Goal: Task Accomplishment & Management: Use online tool/utility

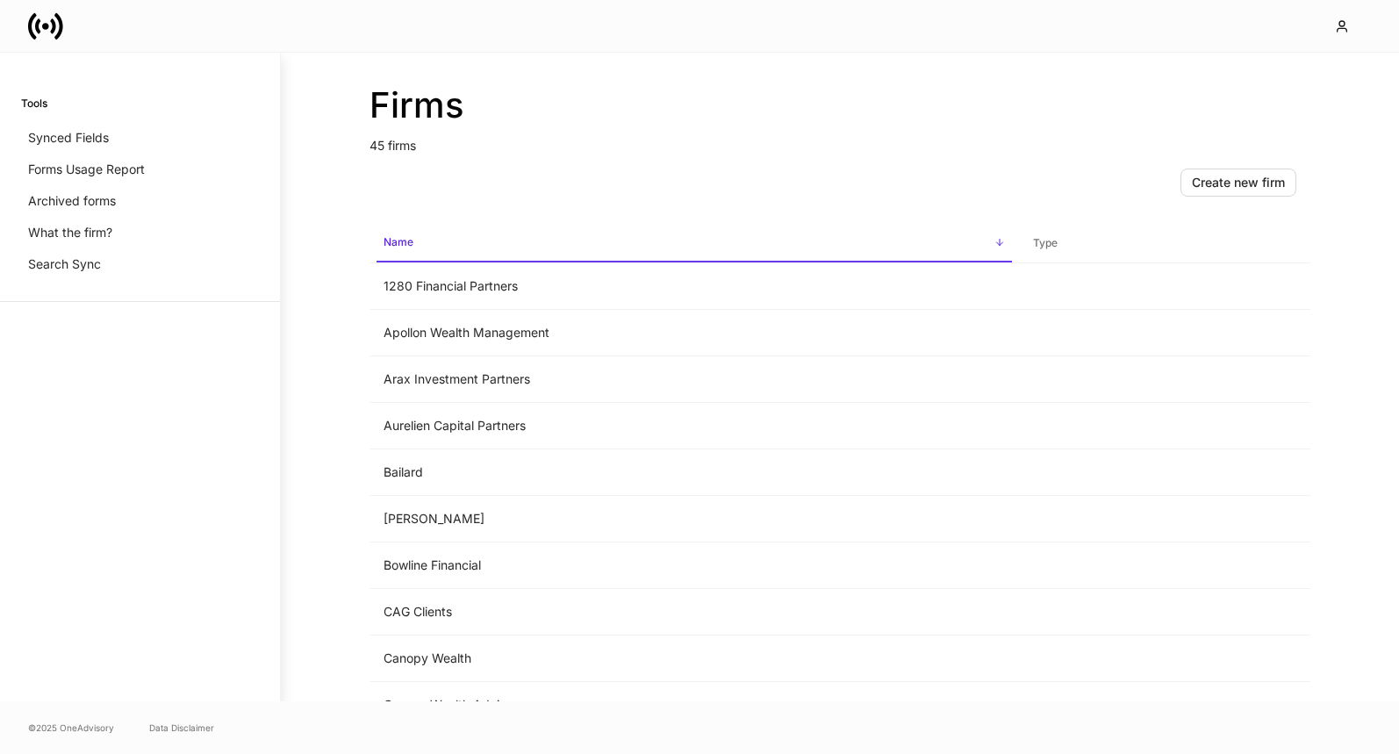
scroll to position [240, 0]
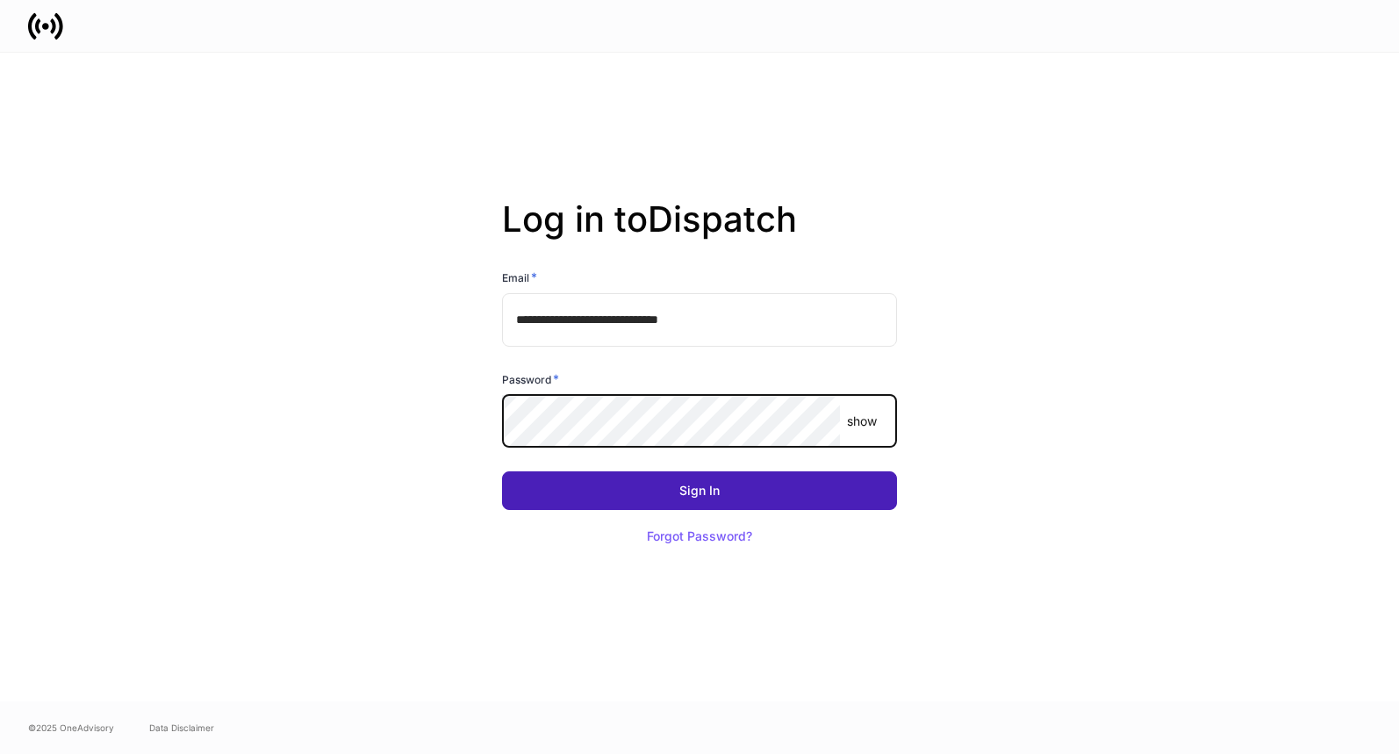
click at [664, 476] on button "Sign In" at bounding box center [699, 490] width 395 height 39
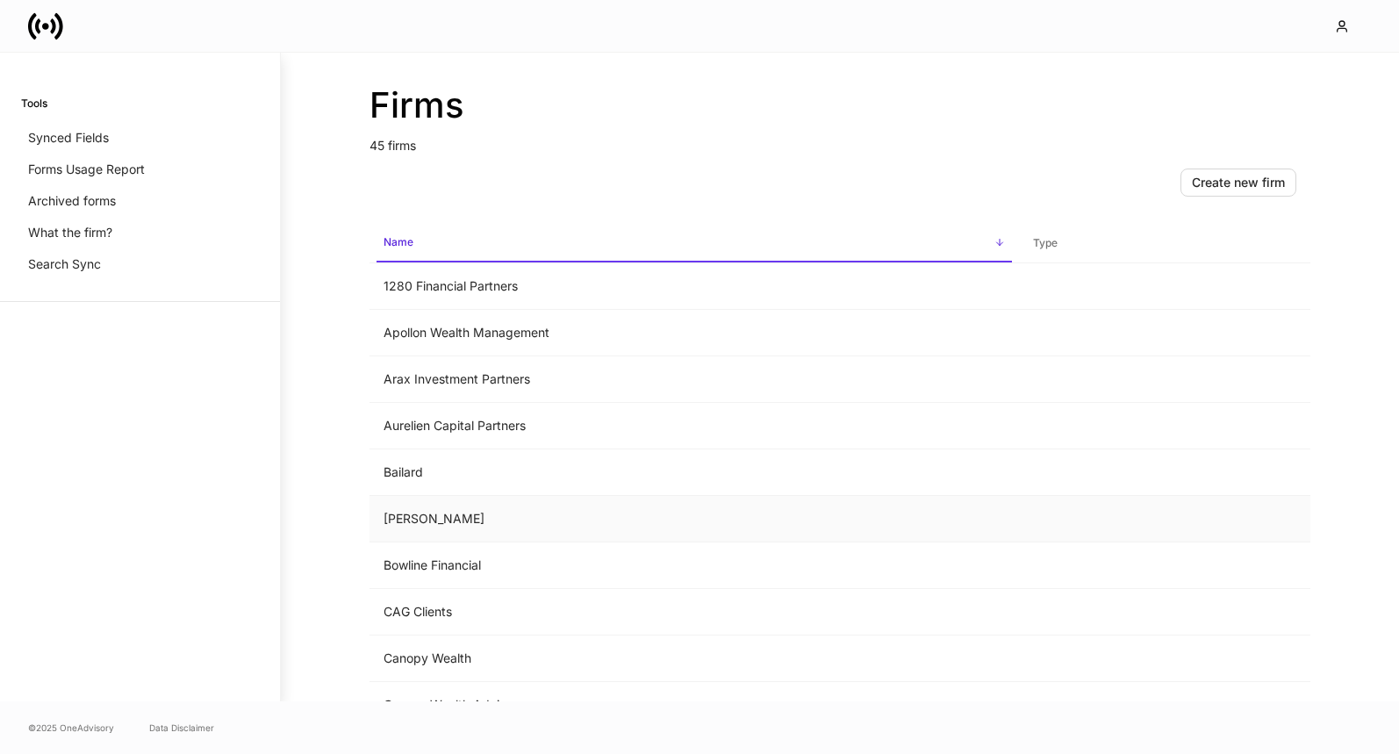
click at [402, 519] on td "[PERSON_NAME]" at bounding box center [693, 519] width 649 height 47
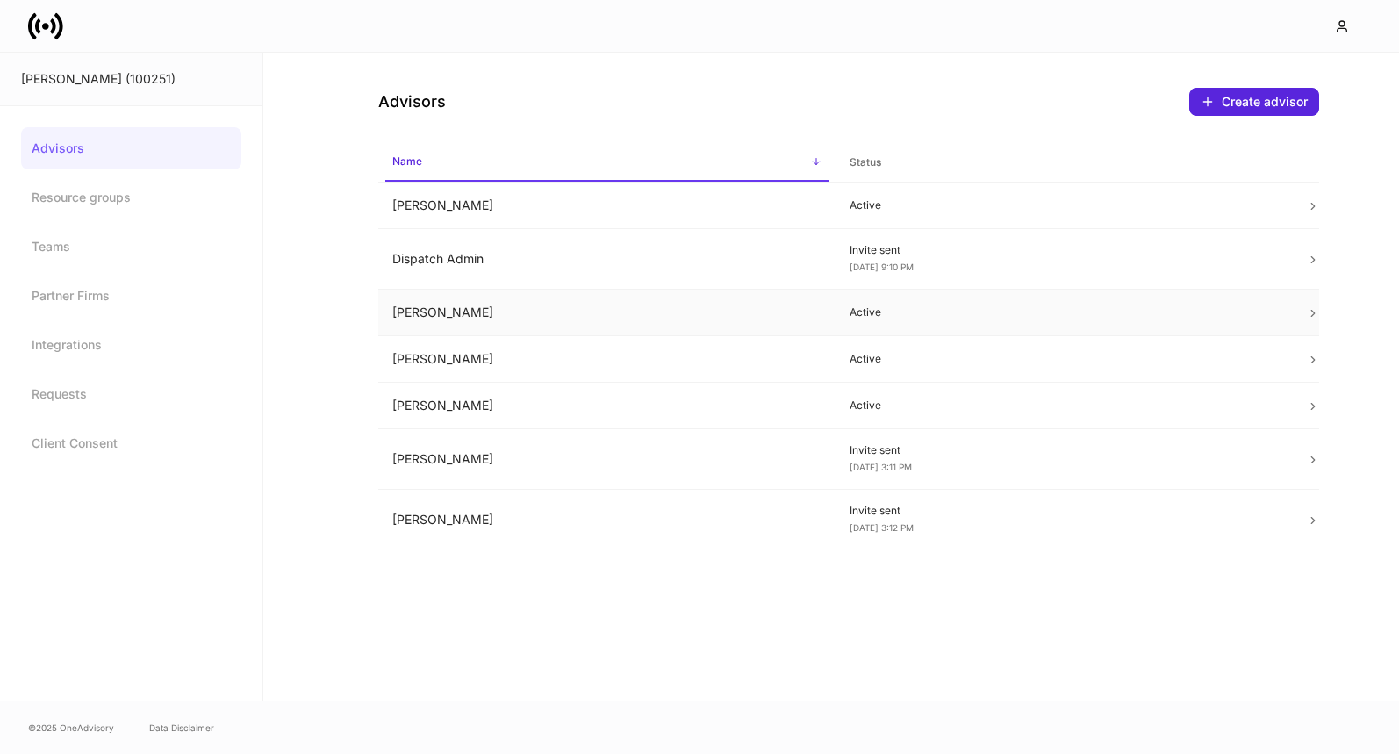
click at [1310, 311] on icon at bounding box center [1313, 313] width 12 height 12
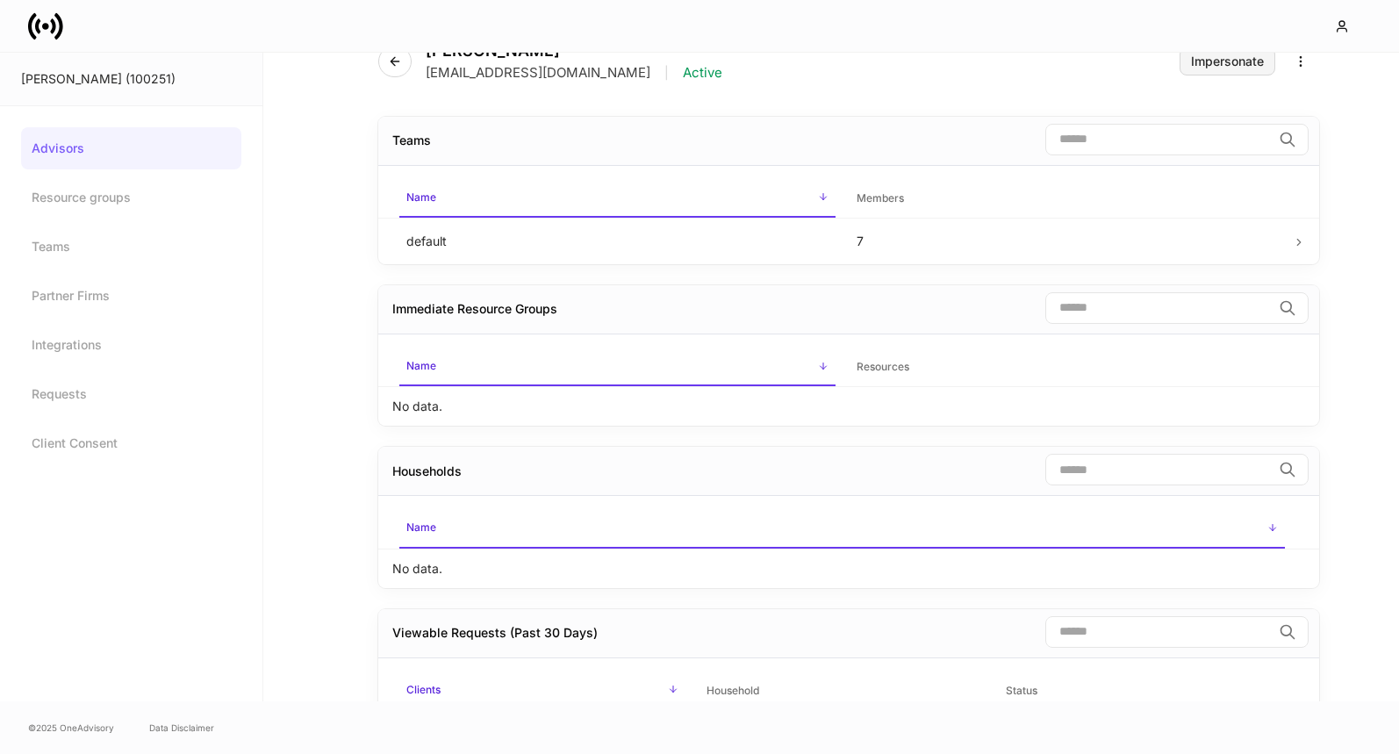
scroll to position [29, 0]
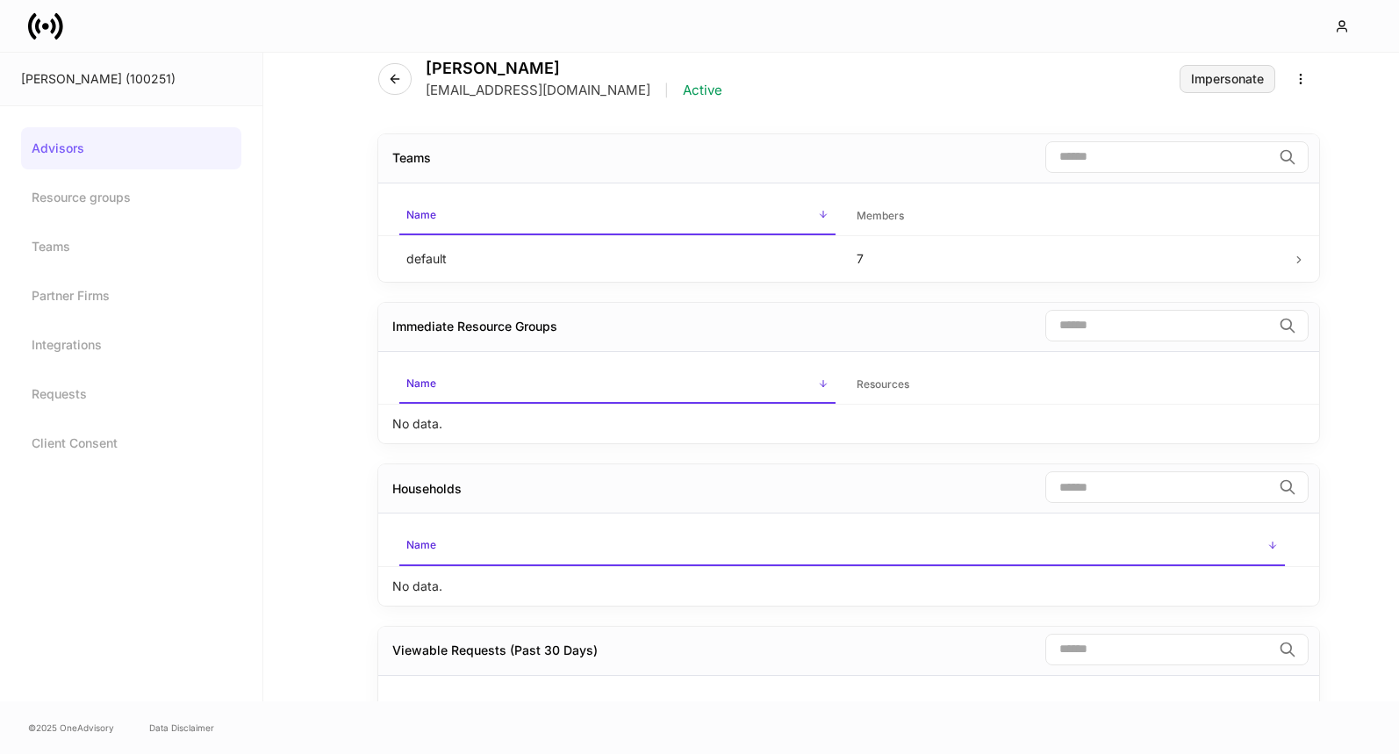
click at [1224, 74] on div "Impersonate" at bounding box center [1227, 79] width 73 height 12
